Goal: Task Accomplishment & Management: Manage account settings

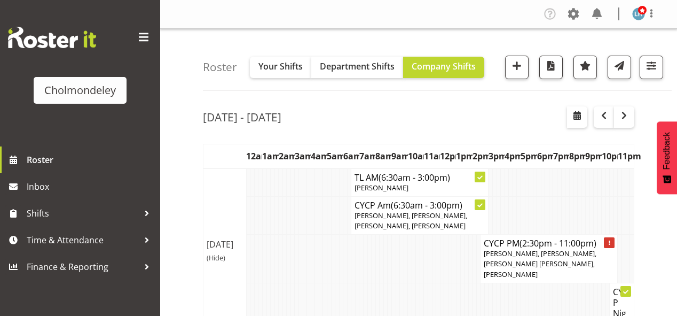
scroll to position [128, 0]
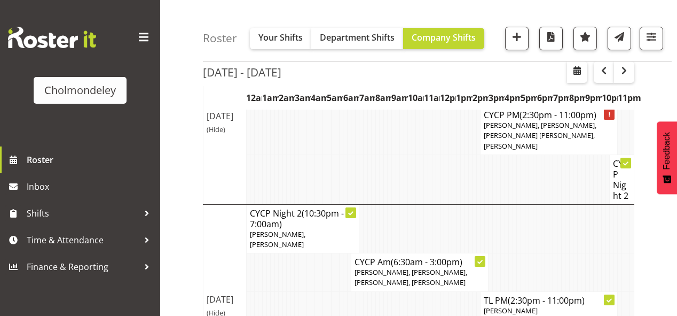
click at [291, 291] on td at bounding box center [293, 305] width 4 height 28
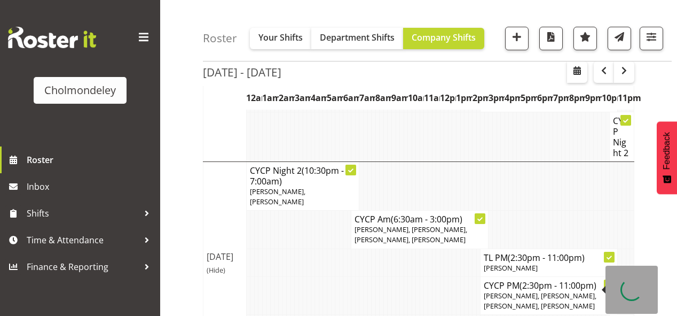
click at [518, 291] on span "Dion McCormick, Mellie Brandt, Lotti Bottcher, Ruby Kerr" at bounding box center [540, 301] width 113 height 20
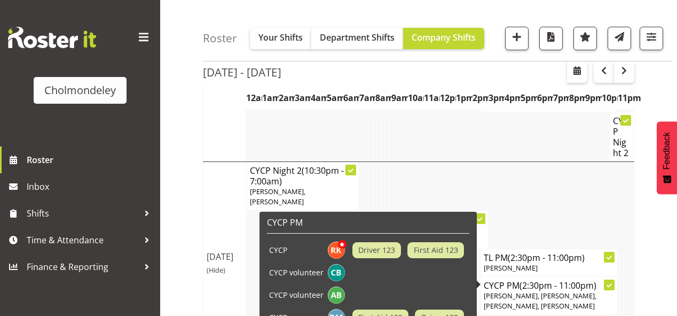
click at [514, 291] on span "Dion McCormick, Mellie Brandt, Lotti Bottcher, Ruby Kerr" at bounding box center [540, 301] width 113 height 20
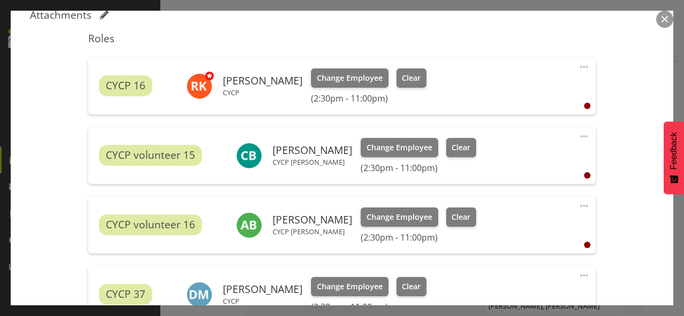
scroll to position [503, 0]
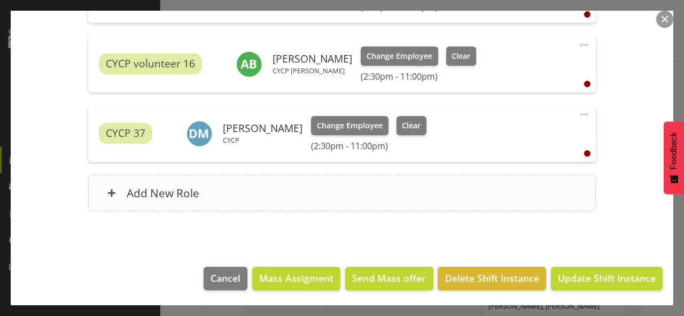
click at [244, 185] on div "Add New Role" at bounding box center [341, 193] width 507 height 36
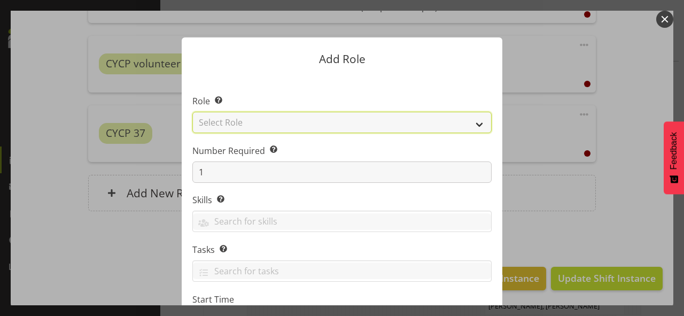
click at [252, 124] on select "Select Role Awhi Team CYCP CYCP Casual CYCP Part Time CYCP volunteer CYCP- Nigh…" at bounding box center [341, 122] width 299 height 21
select select "235"
click at [192, 112] on select "Select Role Awhi Team CYCP CYCP Casual CYCP Part Time CYCP volunteer CYCP- Nigh…" at bounding box center [341, 122] width 299 height 21
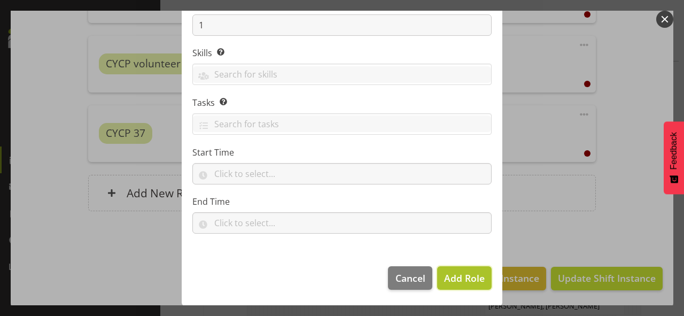
click at [471, 276] on span "Add Role" at bounding box center [464, 277] width 41 height 13
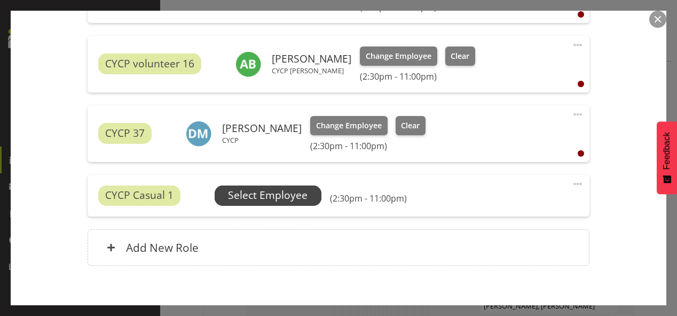
click at [261, 196] on span "Select Employee" at bounding box center [268, 194] width 80 height 15
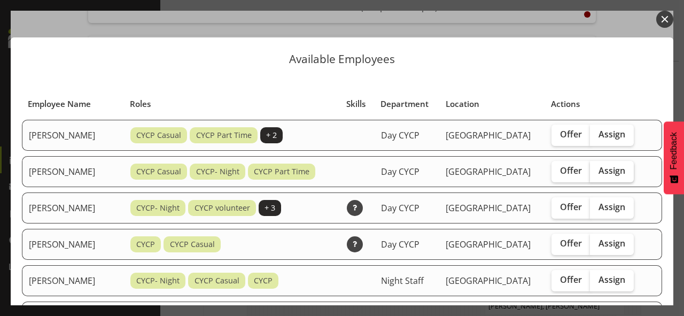
click at [620, 170] on span "Assign" at bounding box center [611, 170] width 27 height 11
click at [597, 170] on input "Assign" at bounding box center [593, 170] width 7 height 7
checkbox input "true"
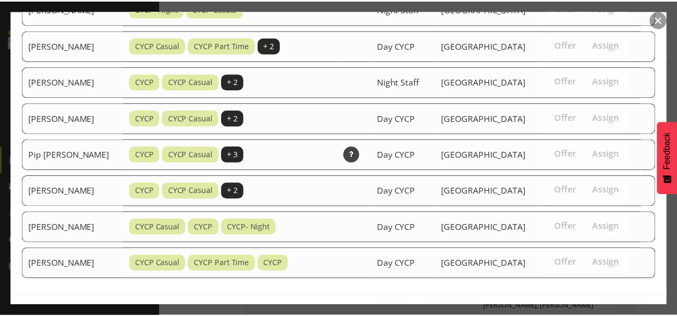
scroll to position [629, 0]
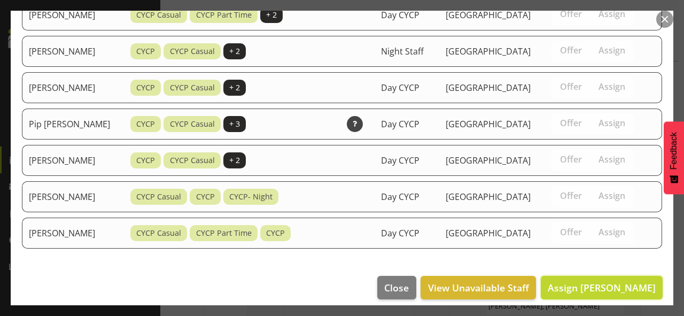
click at [611, 281] on span "Assign Alexzarn Harmer" at bounding box center [602, 287] width 108 height 13
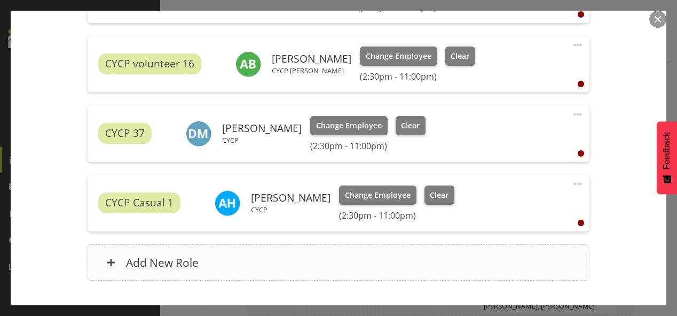
scroll to position [573, 0]
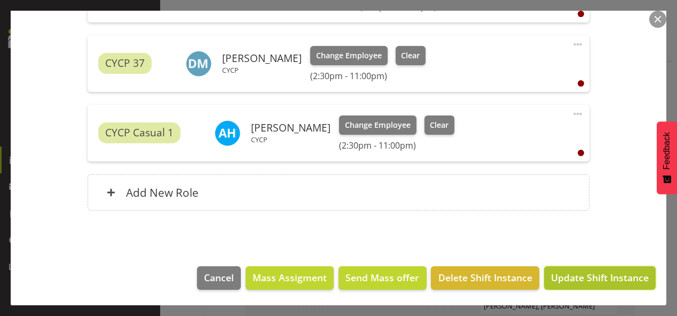
click at [583, 273] on span "Update Shift Instance" at bounding box center [600, 277] width 98 height 14
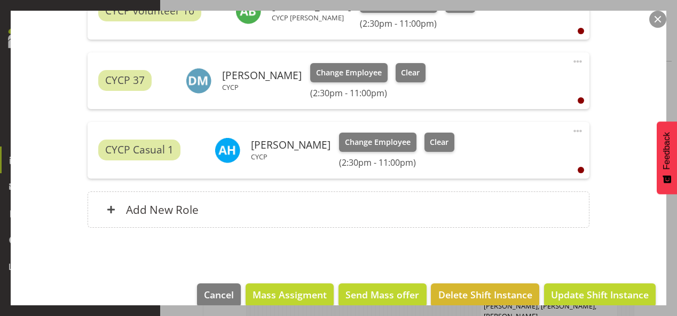
scroll to position [214, 0]
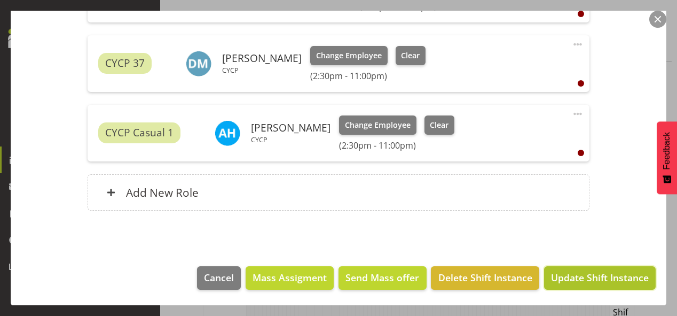
click at [565, 276] on span "Update Shift Instance" at bounding box center [600, 277] width 98 height 14
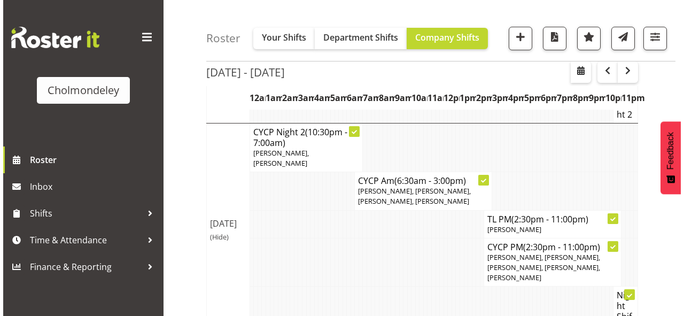
scroll to position [423, 0]
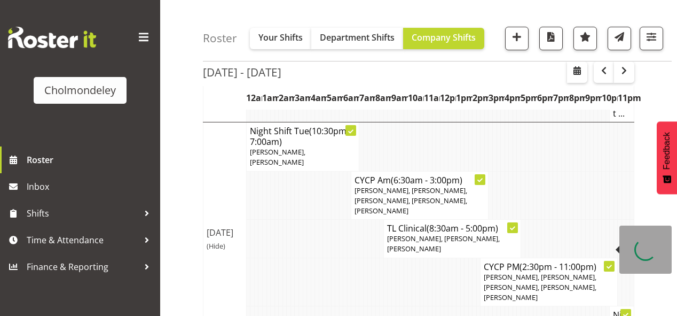
click at [558, 272] on span "Dion McCormick, Camille Davidson, Ruby Kerr, Lotti Bottcher, Mellie Brandt" at bounding box center [540, 287] width 113 height 30
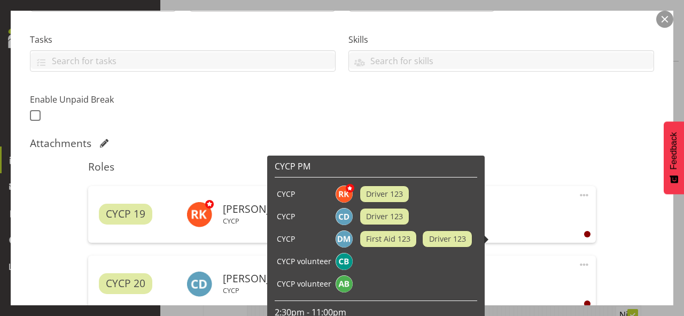
scroll to position [256, 0]
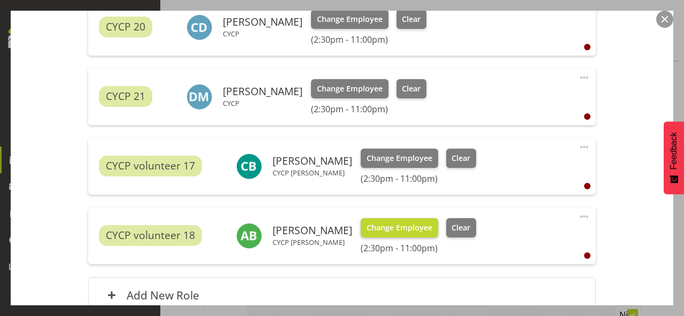
scroll to position [513, 0]
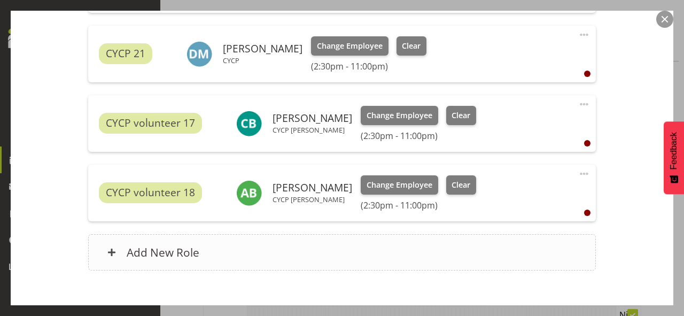
click at [271, 258] on div "Add New Role" at bounding box center [341, 252] width 507 height 36
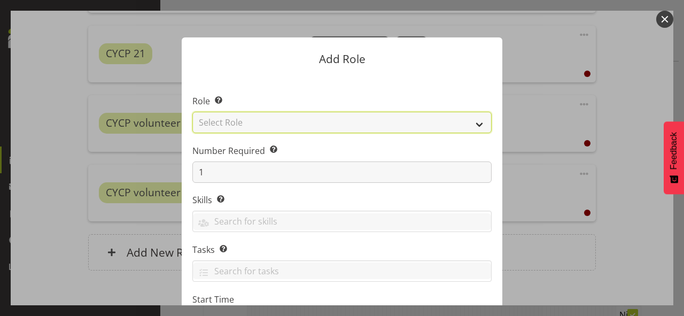
click at [291, 123] on select "Select Role Awhi Team CYCP CYCP Casual CYCP Part Time CYCP volunteer CYCP- Nigh…" at bounding box center [341, 122] width 299 height 21
select select "235"
click at [192, 112] on select "Select Role Awhi Team CYCP CYCP Casual CYCP Part Time CYCP volunteer CYCP- Nigh…" at bounding box center [341, 122] width 299 height 21
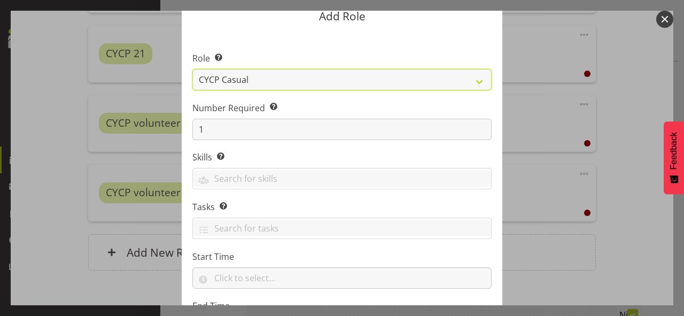
scroll to position [147, 0]
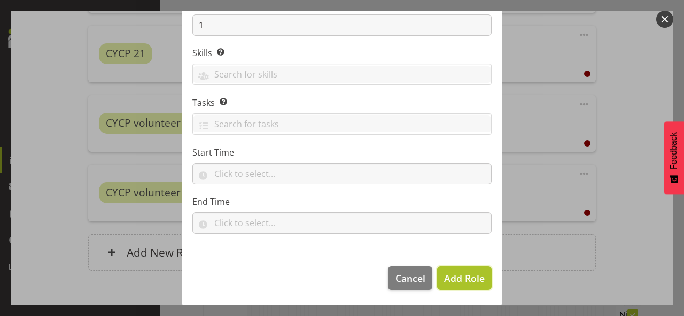
click at [462, 276] on span "Add Role" at bounding box center [464, 277] width 41 height 13
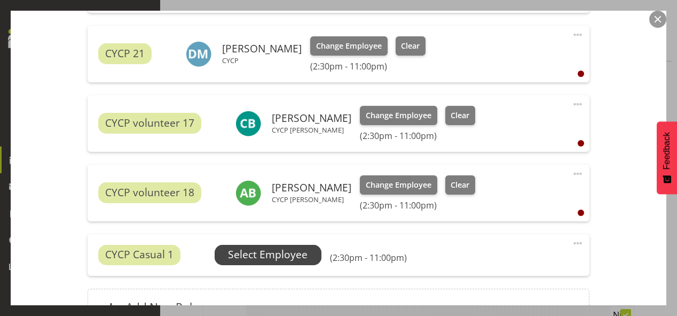
click at [244, 254] on span "Select Employee" at bounding box center [268, 254] width 80 height 15
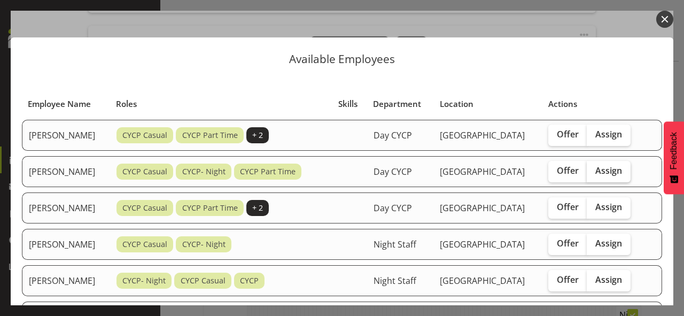
click at [608, 168] on span "Assign" at bounding box center [608, 170] width 27 height 11
click at [593, 168] on input "Assign" at bounding box center [590, 170] width 7 height 7
checkbox input "true"
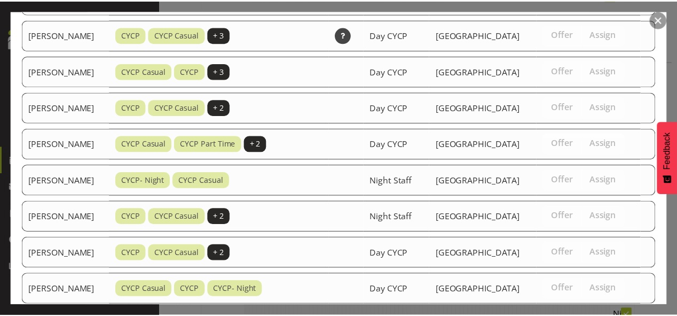
scroll to position [521, 0]
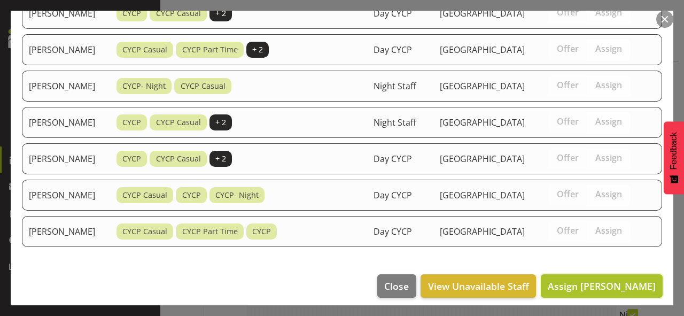
click at [599, 280] on span "Assign Alexzarn Harmer" at bounding box center [602, 285] width 108 height 13
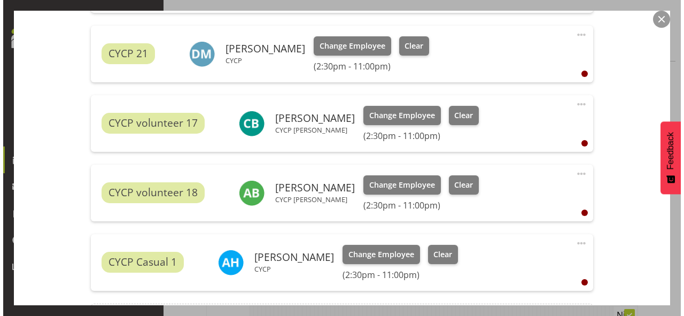
scroll to position [641, 0]
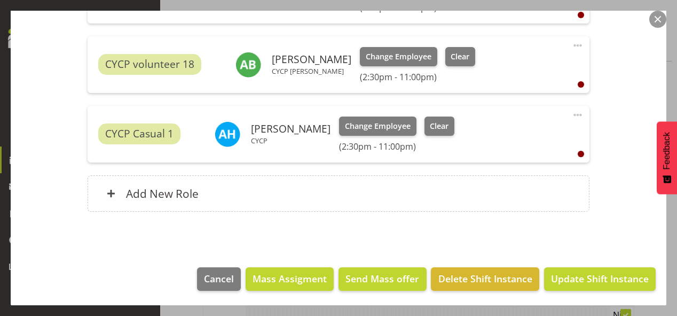
click at [573, 114] on span at bounding box center [578, 114] width 13 height 13
click at [504, 137] on link "Edit" at bounding box center [533, 138] width 103 height 19
select select "7"
select select "2025"
select select "23"
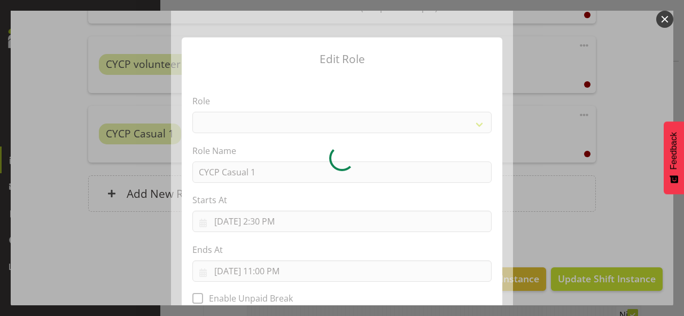
select select "235"
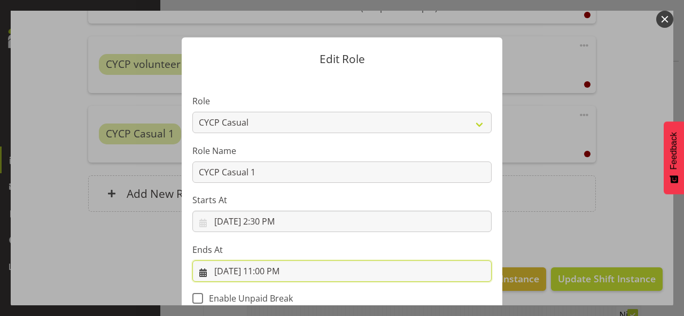
click at [281, 271] on input "8/20/2025, 11:00 PM" at bounding box center [341, 270] width 299 height 21
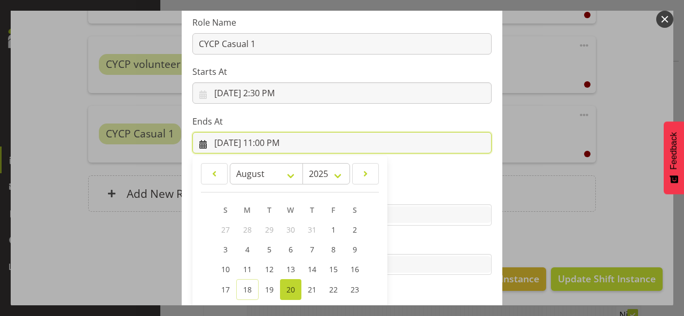
scroll to position [220, 0]
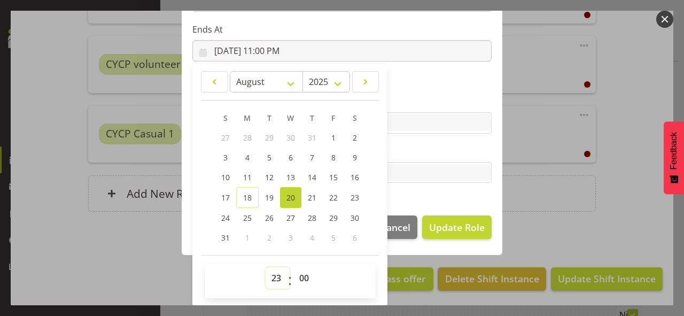
click at [275, 273] on select "00 01 02 03 04 05 06 07 08 09 10 11 12 13 14 15 16 17 18 19 20 21 22 23" at bounding box center [277, 277] width 24 height 21
select select "21"
click at [265, 267] on select "00 01 02 03 04 05 06 07 08 09 10 11 12 13 14 15 16 17 18 19 20 21 22 23" at bounding box center [277, 277] width 24 height 21
type input "8/20/2025, 9:00 PM"
click at [295, 271] on select "00 01 02 03 04 05 06 07 08 09 10 11 12 13 14 15 16 17 18 19 20 21 22 23 24 25 2…" at bounding box center [305, 277] width 24 height 21
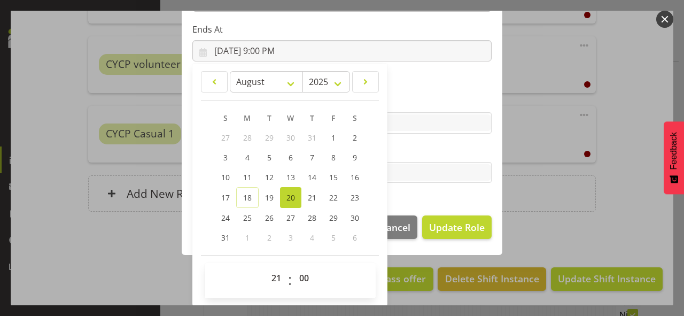
click at [605, 192] on div at bounding box center [342, 158] width 684 height 316
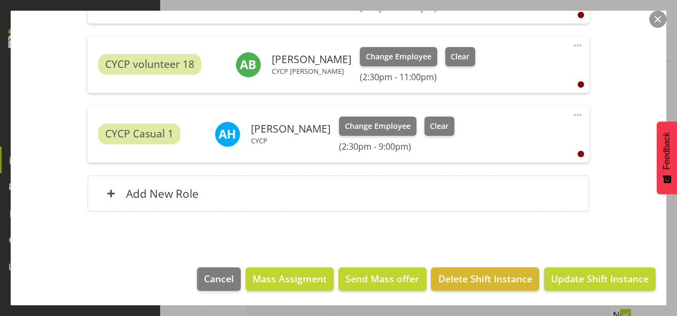
click at [573, 113] on span at bounding box center [578, 114] width 13 height 13
click at [509, 135] on link "Edit" at bounding box center [533, 138] width 103 height 19
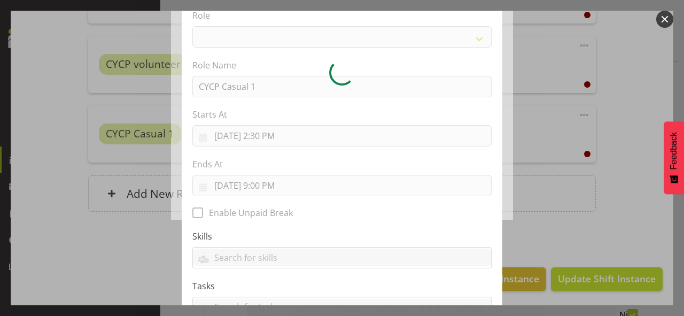
scroll to position [169, 0]
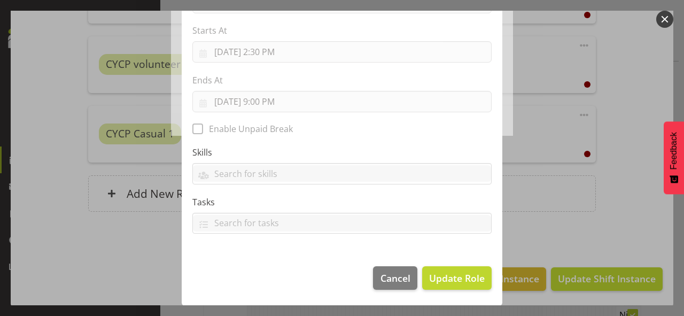
select select "235"
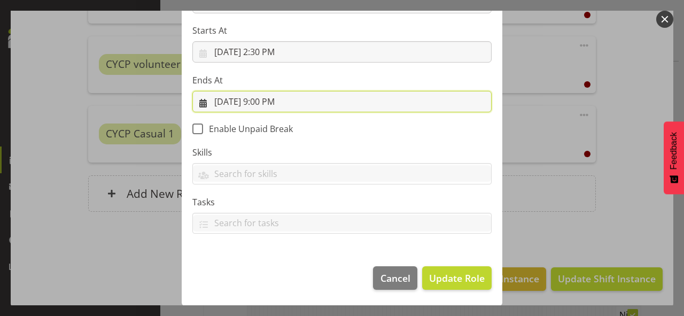
click at [316, 98] on input "8/20/2025, 9:00 PM" at bounding box center [341, 101] width 299 height 21
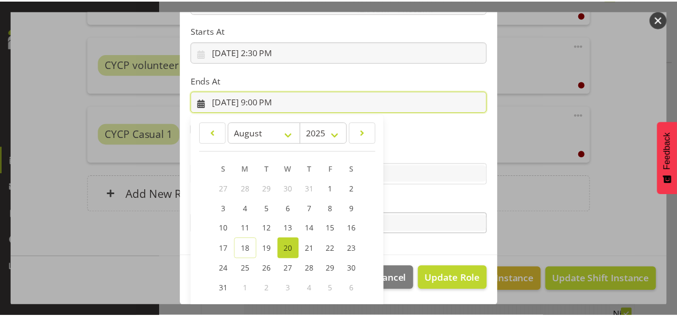
scroll to position [220, 0]
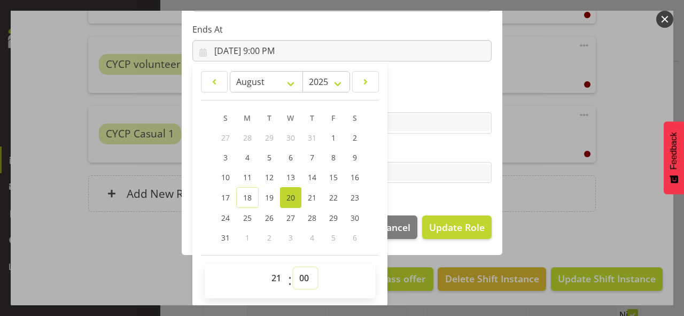
click at [303, 276] on select "00 01 02 03 04 05 06 07 08 09 10 11 12 13 14 15 16 17 18 19 20 21 22 23 24 25 2…" at bounding box center [305, 277] width 24 height 21
select select "30"
click at [293, 267] on select "00 01 02 03 04 05 06 07 08 09 10 11 12 13 14 15 16 17 18 19 20 21 22 23 24 25 2…" at bounding box center [305, 277] width 24 height 21
type input "8/20/2025, 9:30 PM"
click at [459, 219] on button "Update Role" at bounding box center [456, 227] width 69 height 24
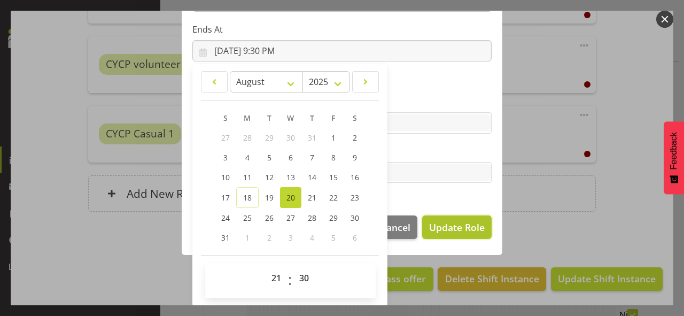
select select
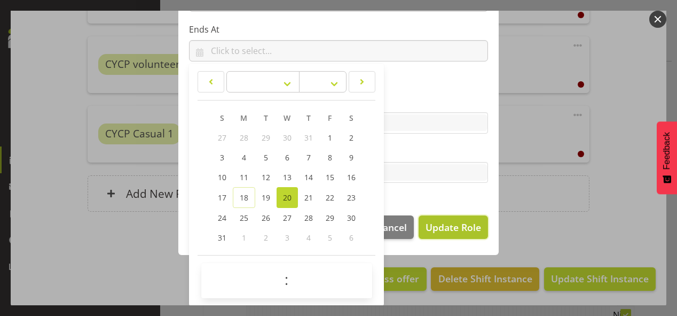
scroll to position [219, 0]
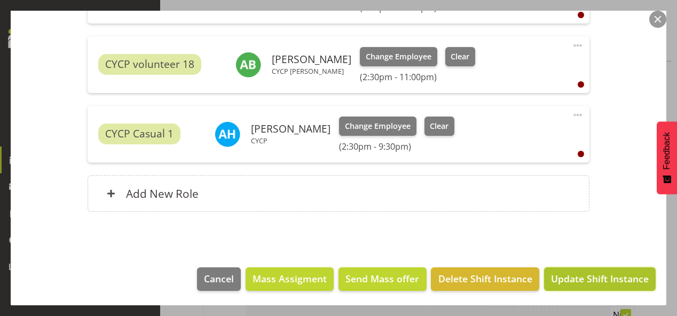
click at [577, 275] on span "Update Shift Instance" at bounding box center [600, 278] width 98 height 14
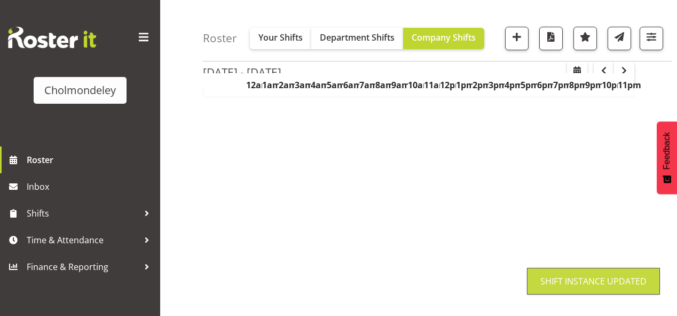
scroll to position [209, 0]
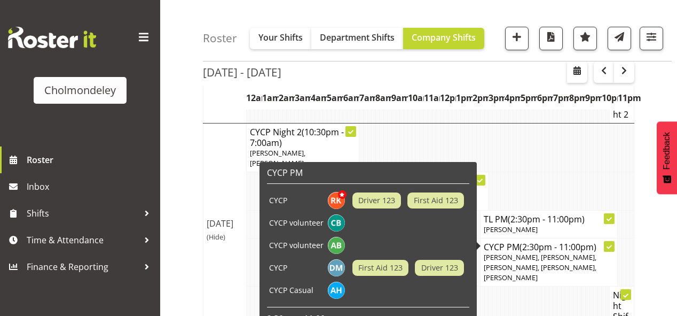
click at [547, 241] on span "(2:30pm - 11:00pm)" at bounding box center [558, 247] width 77 height 12
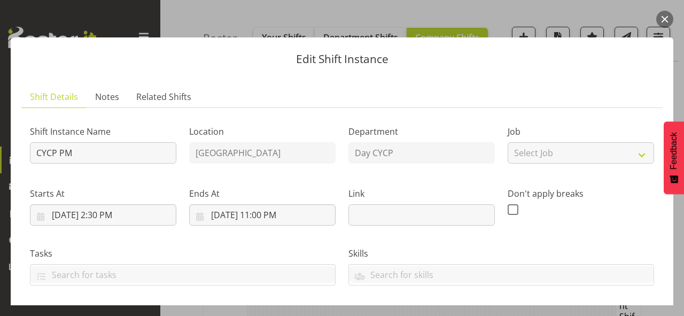
click at [665, 15] on button "button" at bounding box center [664, 19] width 17 height 17
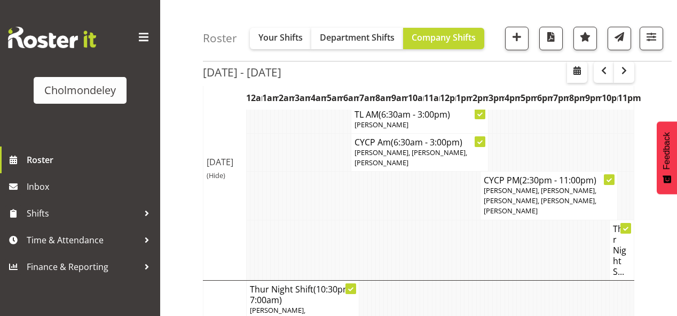
scroll to position [850, 0]
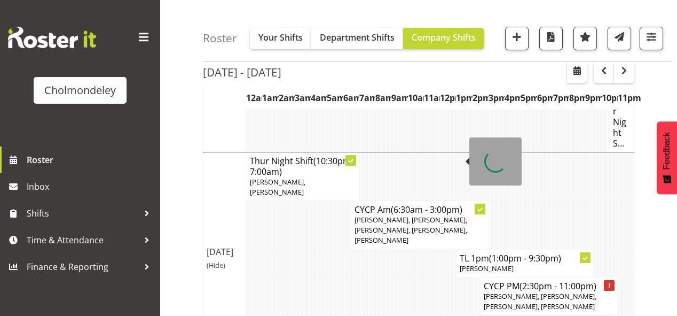
click at [401, 215] on span "Jonatan Jachowitz, Xaia Reddy, Ally Brown, Kate Inwood, Ruby Kerr" at bounding box center [411, 230] width 113 height 30
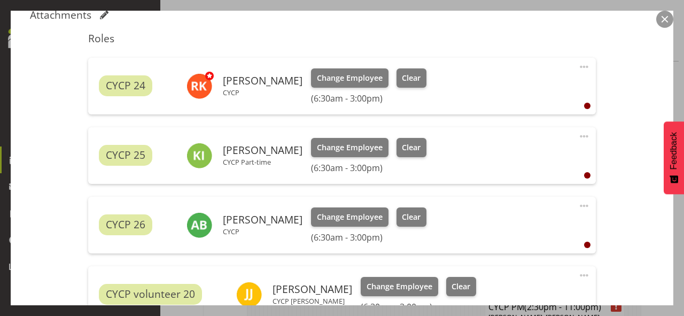
scroll to position [470, 0]
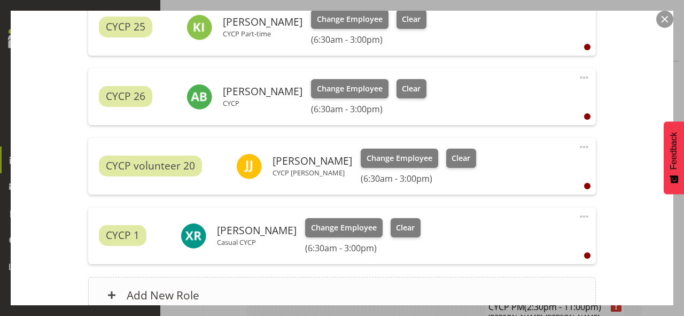
click at [299, 294] on div "Add New Role" at bounding box center [341, 295] width 507 height 36
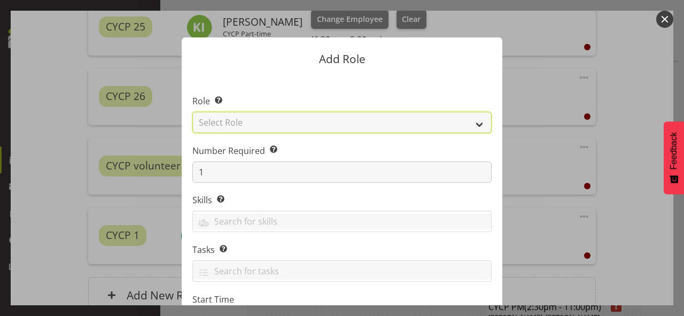
click at [299, 118] on select "Select Role Awhi Team CYCP CYCP Casual CYCP Part Time CYCP volunteer CYCP- Nigh…" at bounding box center [341, 122] width 299 height 21
select select "235"
click at [192, 112] on select "Select Role Awhi Team CYCP CYCP Casual CYCP Part Time CYCP volunteer CYCP- Nigh…" at bounding box center [341, 122] width 299 height 21
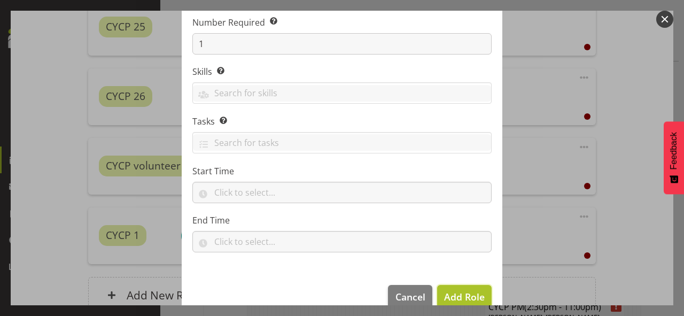
click at [453, 300] on span "Add Role" at bounding box center [464, 296] width 41 height 13
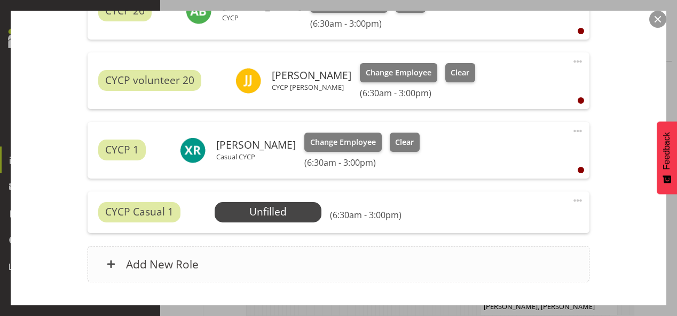
scroll to position [598, 0]
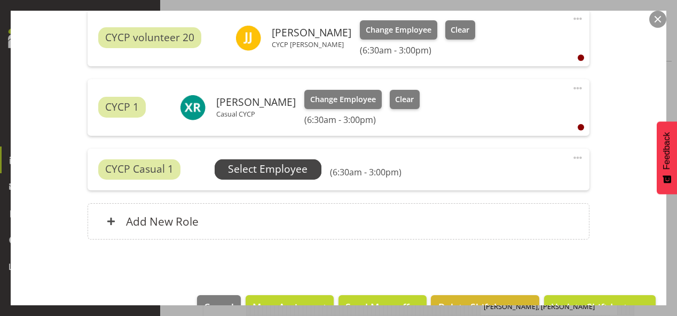
click at [265, 165] on span "Select Employee" at bounding box center [268, 168] width 80 height 15
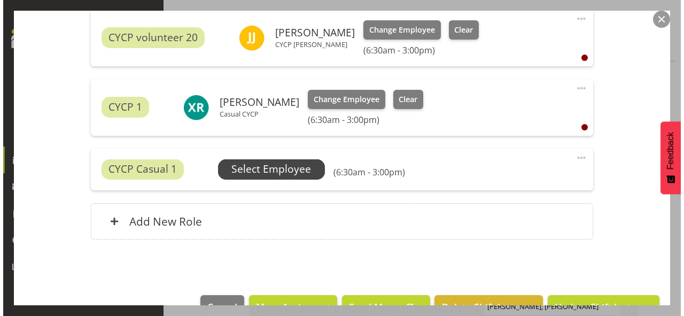
scroll to position [830, 0]
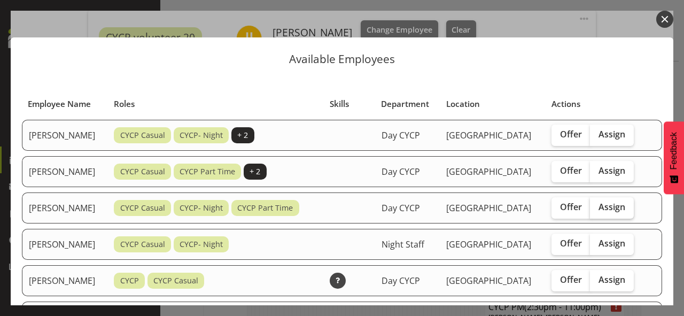
click at [621, 212] on span "Assign" at bounding box center [611, 206] width 27 height 11
click at [597, 210] on input "Assign" at bounding box center [593, 207] width 7 height 7
checkbox input "true"
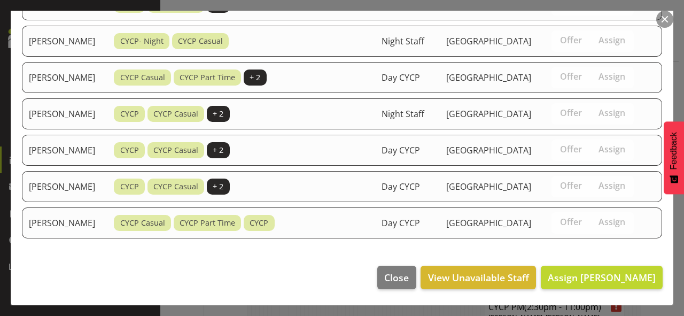
scroll to position [759, 0]
click at [609, 278] on span "Assign Alexzarn Harmer" at bounding box center [602, 277] width 108 height 13
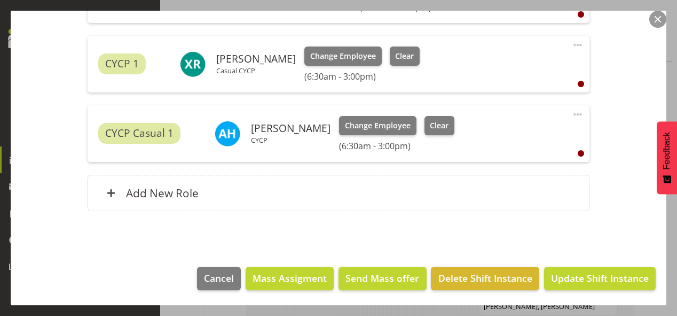
scroll to position [936, 0]
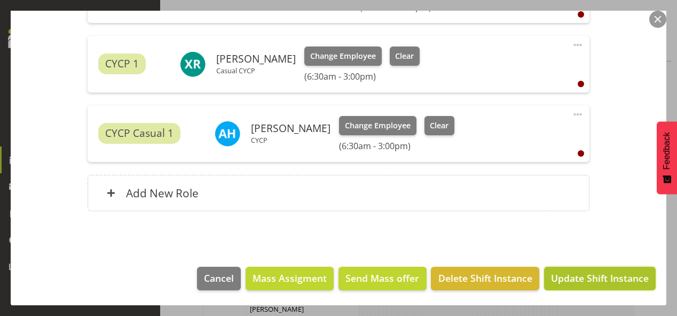
click at [587, 272] on span "Update Shift Instance" at bounding box center [600, 278] width 98 height 14
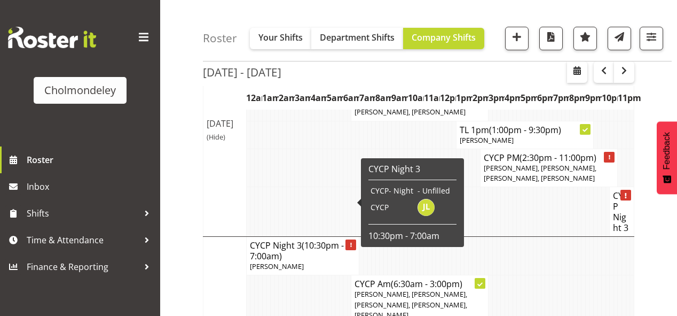
scroll to position [1021, 0]
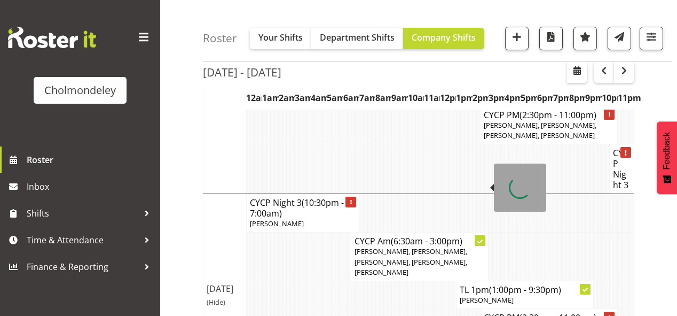
click at [392, 246] on span "Mellie Brandt, Lotti Bottcher, Xaia Reddy, Ally Brown, Zoe Palmer" at bounding box center [411, 261] width 113 height 30
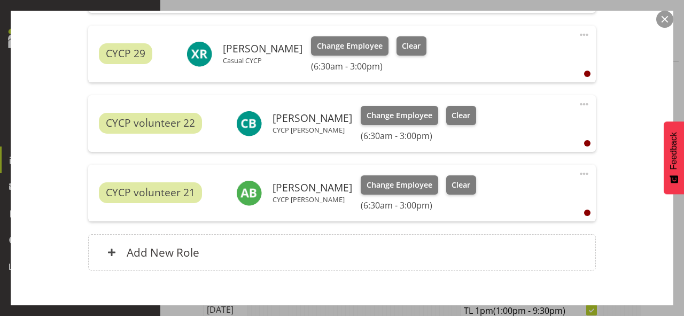
scroll to position [573, 0]
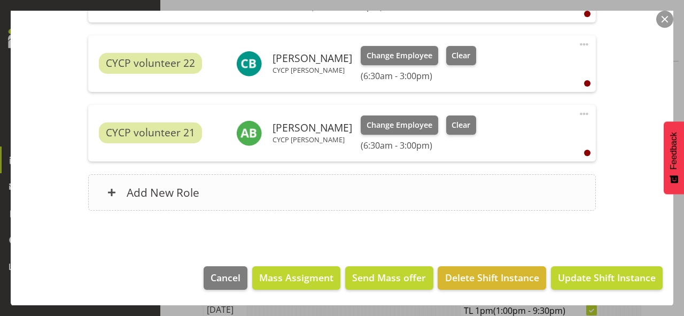
click at [299, 196] on div "Add New Role" at bounding box center [341, 192] width 507 height 36
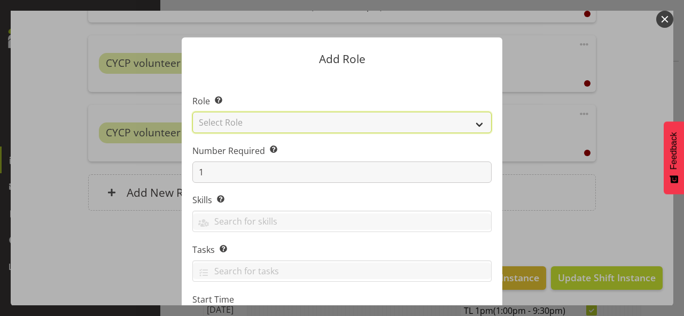
click at [278, 122] on select "Select Role Awhi Team CYCP CYCP Casual CYCP Part Time CYCP volunteer CYCP- Nigh…" at bounding box center [341, 122] width 299 height 21
select select "235"
click at [192, 112] on select "Select Role Awhi Team CYCP CYCP Casual CYCP Part Time CYCP volunteer CYCP- Nigh…" at bounding box center [341, 122] width 299 height 21
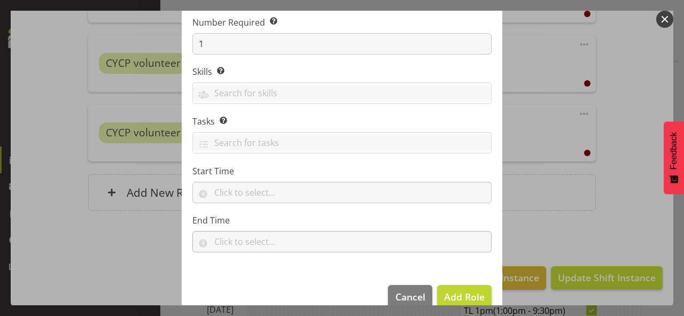
scroll to position [147, 0]
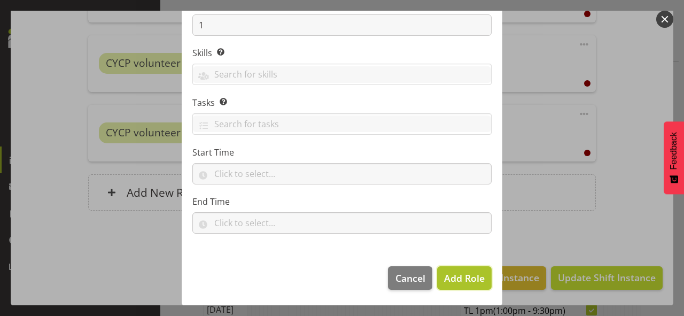
click at [466, 280] on span "Add Role" at bounding box center [464, 277] width 41 height 13
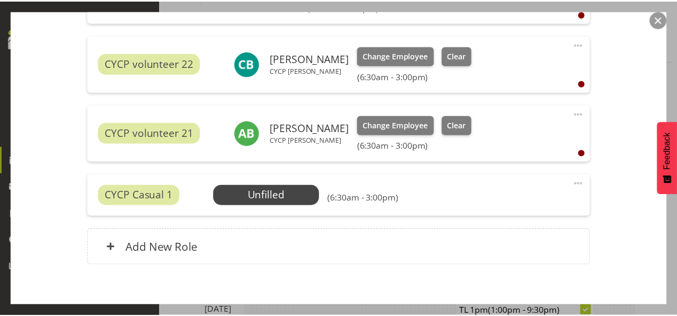
scroll to position [1021, 0]
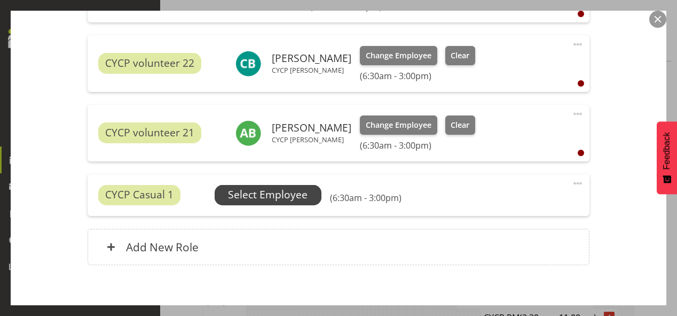
click at [261, 189] on span "Select Employee" at bounding box center [268, 194] width 80 height 15
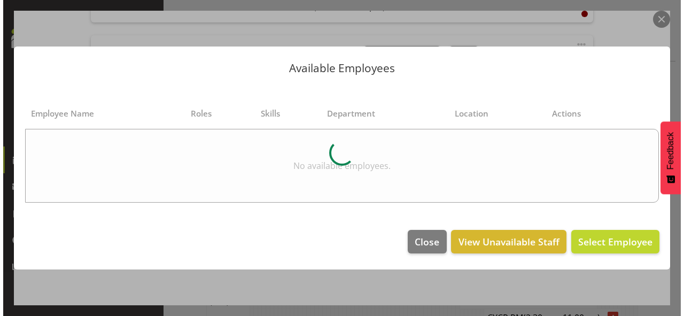
scroll to position [1001, 0]
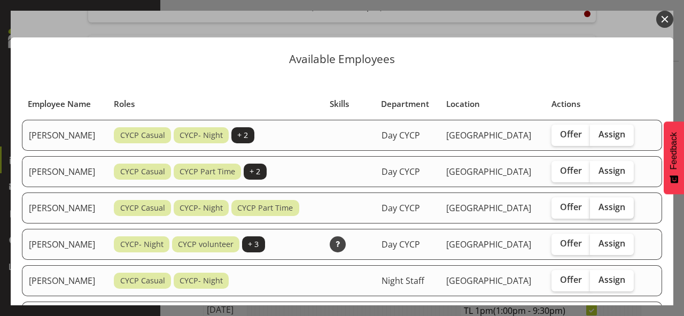
click at [609, 207] on label "Assign" at bounding box center [612, 207] width 44 height 21
click at [597, 207] on input "Assign" at bounding box center [593, 207] width 7 height 7
checkbox input "true"
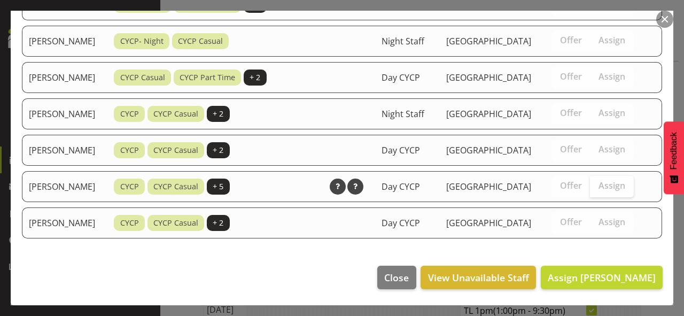
scroll to position [799, 0]
click at [623, 273] on span "Assign Alexzarn Harmer" at bounding box center [602, 277] width 108 height 13
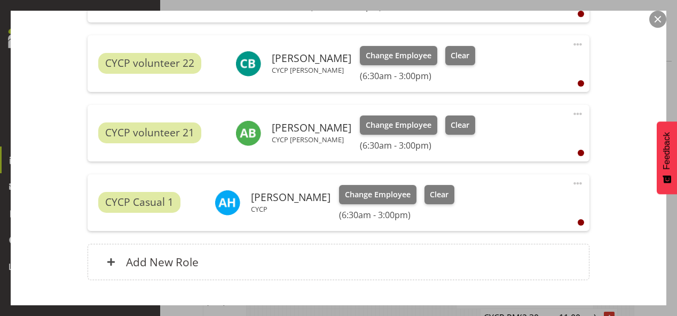
scroll to position [642, 0]
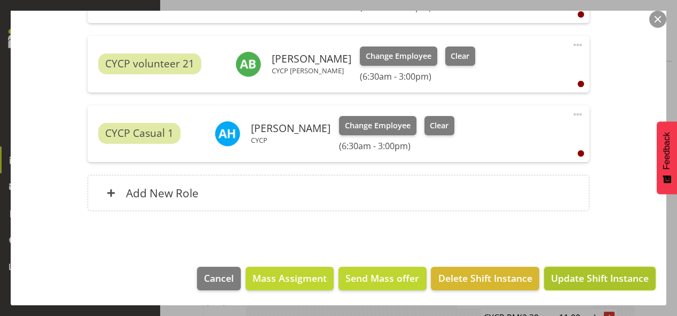
click at [578, 276] on span "Update Shift Instance" at bounding box center [600, 278] width 98 height 14
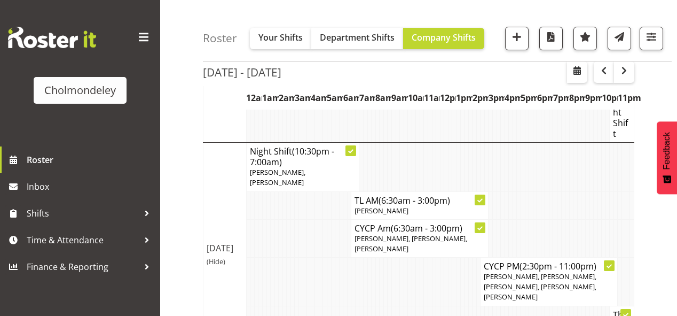
scroll to position [0, 0]
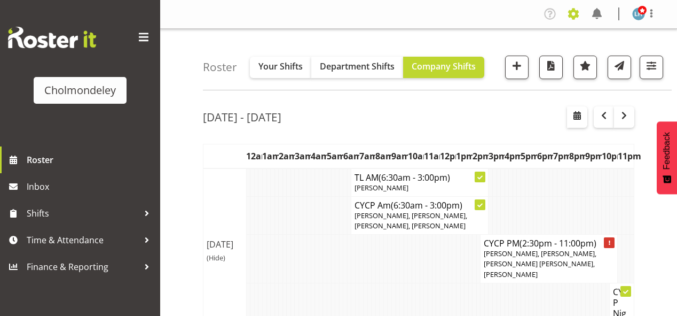
click at [570, 15] on span at bounding box center [573, 13] width 17 height 17
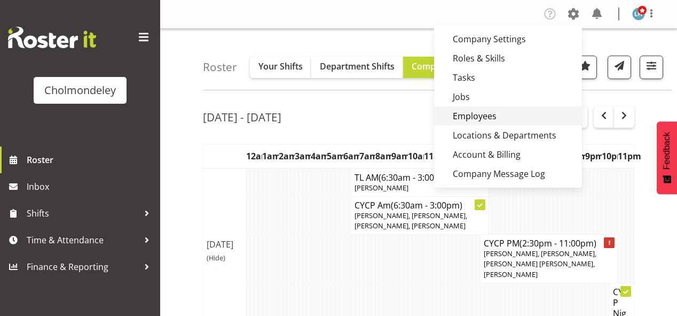
click at [469, 109] on link "Employees" at bounding box center [508, 115] width 148 height 19
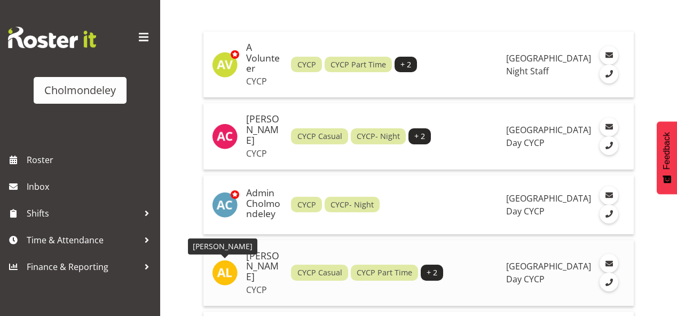
scroll to position [299, 0]
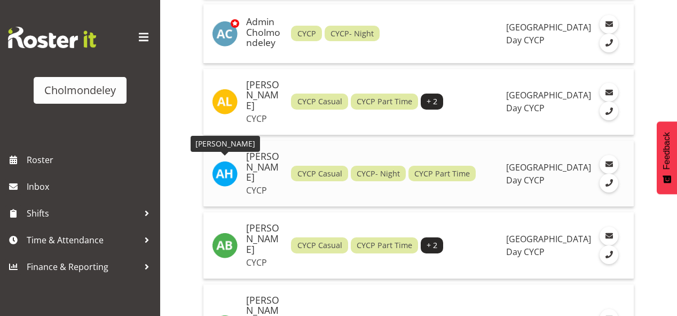
click at [222, 171] on img at bounding box center [225, 174] width 26 height 26
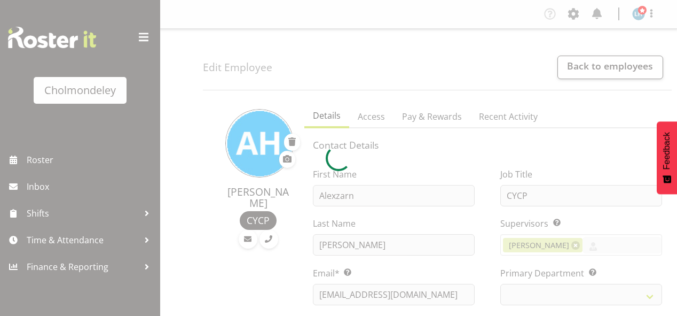
select select "TimelineWeek"
select select "80"
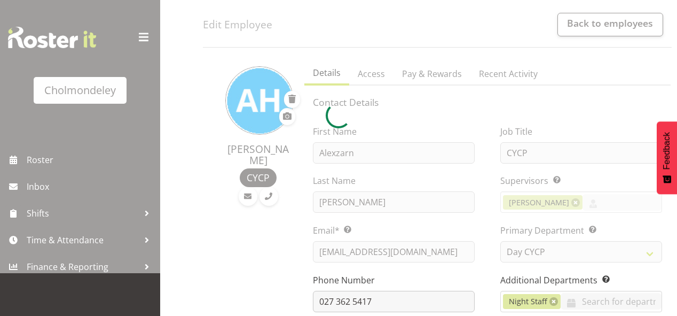
click at [450, 254] on div at bounding box center [338, 115] width 677 height 316
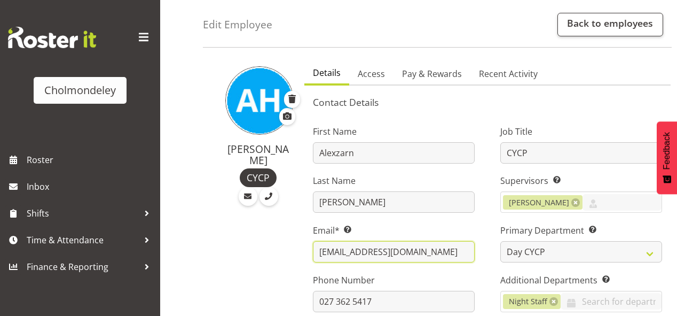
drag, startPoint x: 447, startPoint y: 255, endPoint x: 316, endPoint y: 252, distance: 130.9
click at [316, 252] on input "tamateaboy@hotmail.com" at bounding box center [394, 251] width 162 height 21
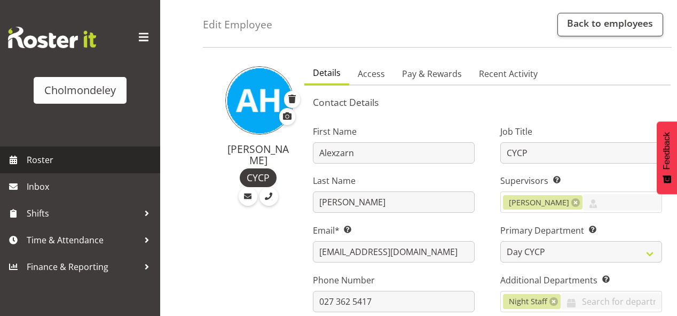
click at [56, 159] on span "Roster" at bounding box center [91, 160] width 128 height 16
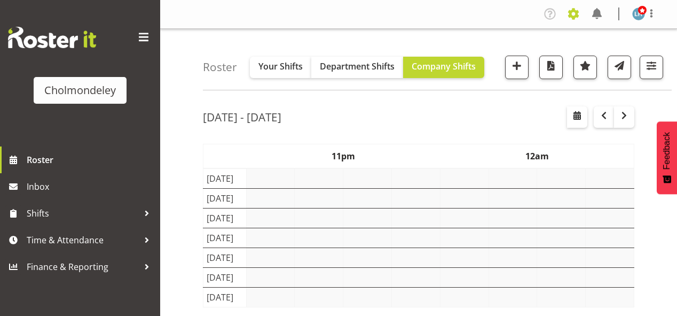
click at [577, 17] on span at bounding box center [573, 13] width 17 height 17
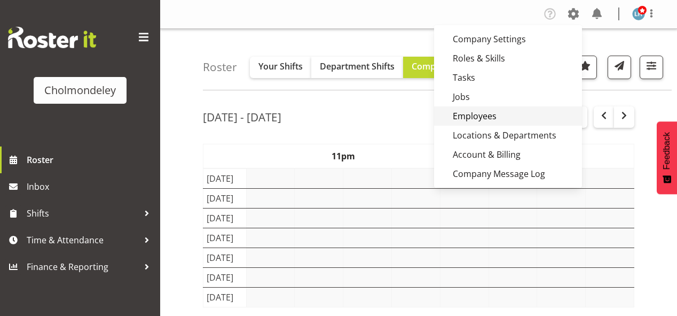
click at [464, 114] on link "Employees" at bounding box center [508, 115] width 148 height 19
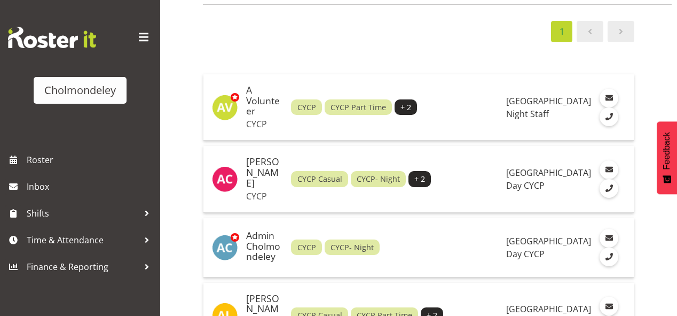
scroll to position [214, 0]
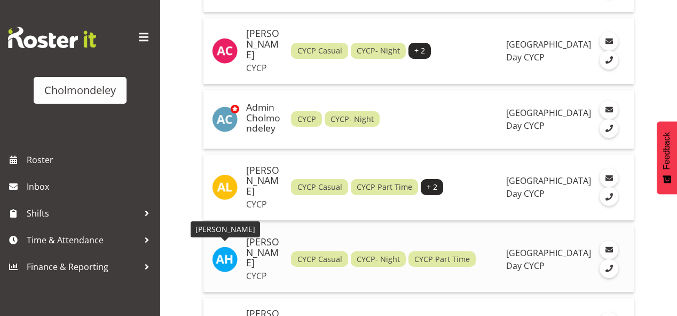
click at [222, 259] on img at bounding box center [225, 259] width 26 height 26
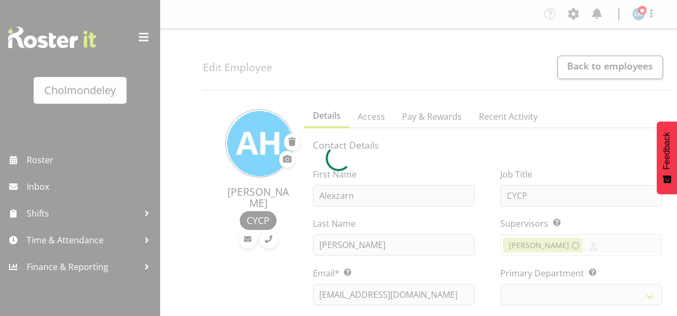
select select "TimelineWeek"
select select "80"
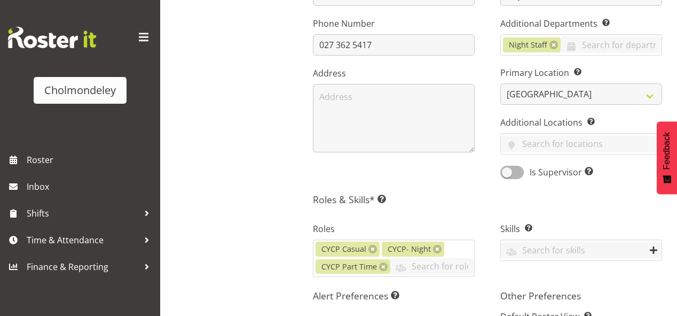
scroll to position [342, 0]
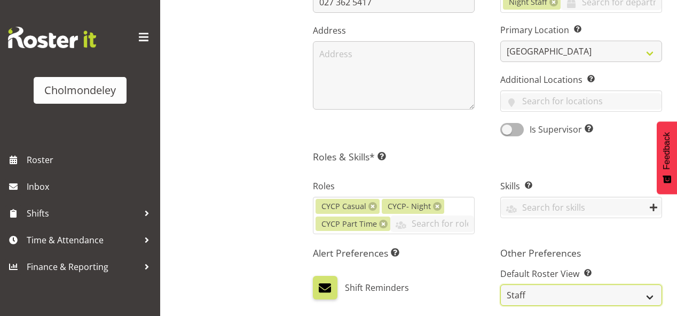
click at [638, 298] on select "Staff Role Shift - Horizontal Shift - Vertical Staff - Location" at bounding box center [582, 294] width 162 height 21
select select "shift"
click at [501, 284] on select "Staff Role Shift - Horizontal Shift - Vertical Staff - Location" at bounding box center [582, 294] width 162 height 21
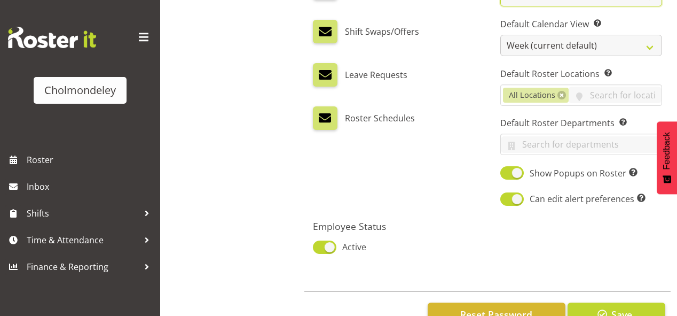
scroll to position [673, 0]
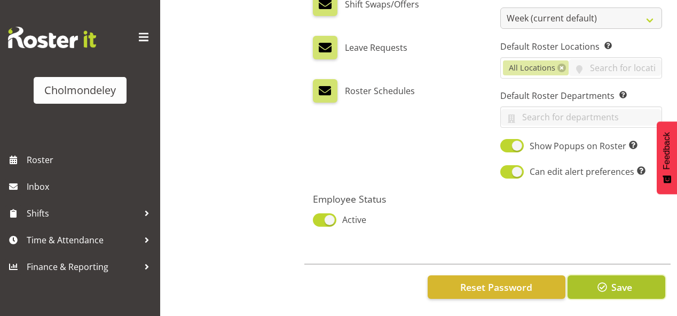
click at [609, 275] on button "Save" at bounding box center [617, 287] width 98 height 24
